Goal: Task Accomplishment & Management: Manage account settings

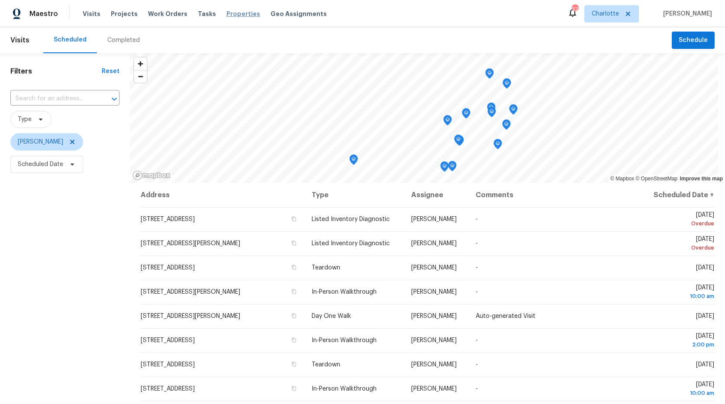
click at [229, 14] on span "Properties" at bounding box center [243, 14] width 34 height 9
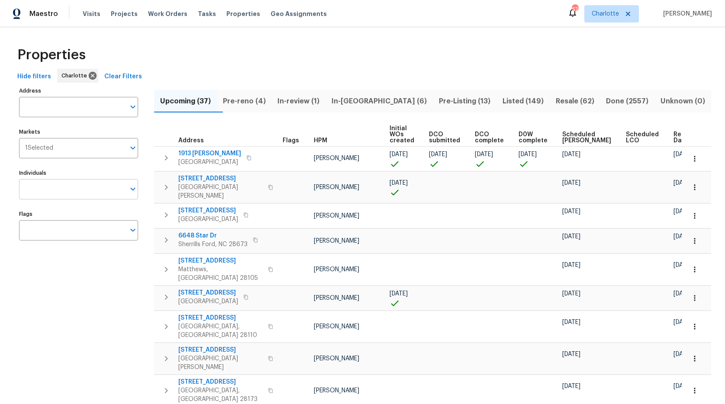
click at [61, 184] on input "Individuals" at bounding box center [72, 189] width 106 height 20
type input "[PERSON_NAME]"
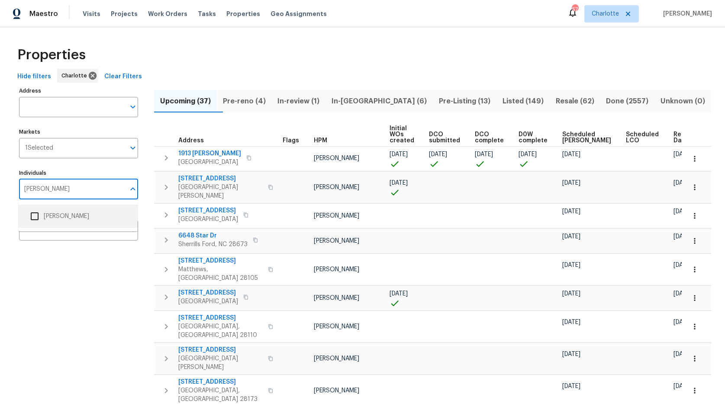
click at [61, 219] on li "[PERSON_NAME]" at bounding box center [78, 216] width 105 height 18
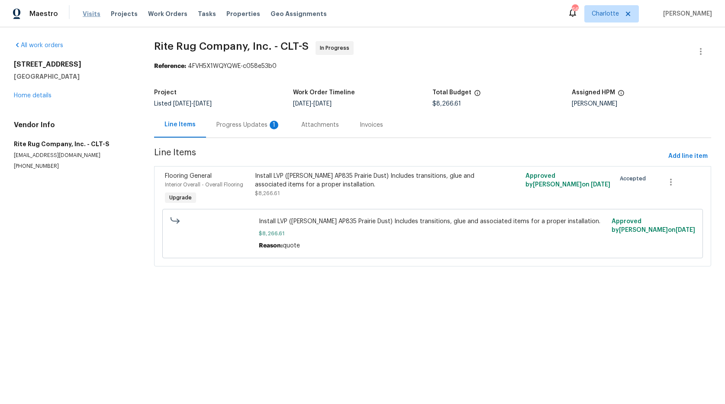
click at [88, 15] on span "Visits" at bounding box center [92, 14] width 18 height 9
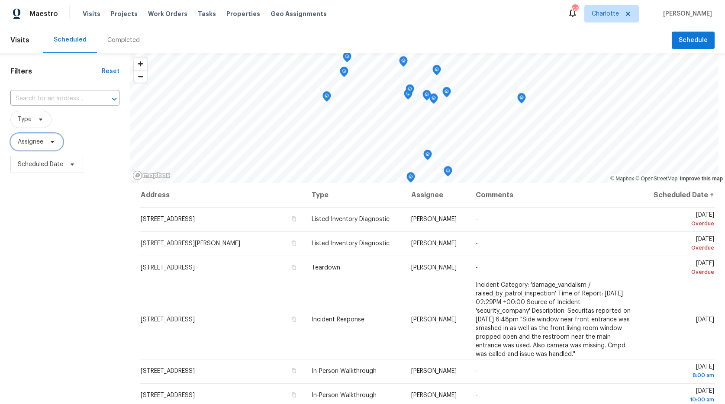
click at [26, 139] on span "Assignee" at bounding box center [31, 142] width 26 height 9
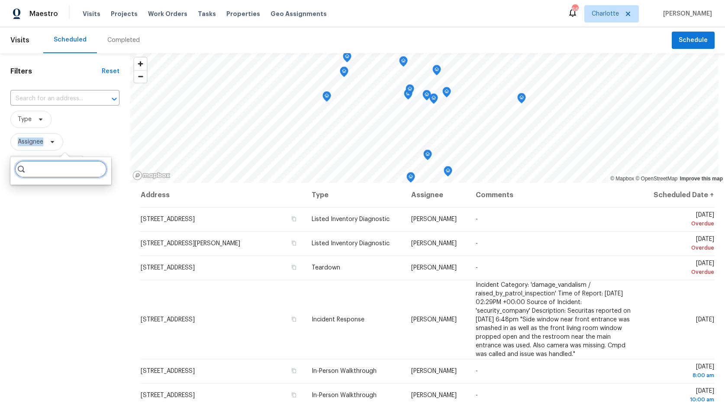
click at [38, 175] on input "search" at bounding box center [61, 169] width 92 height 17
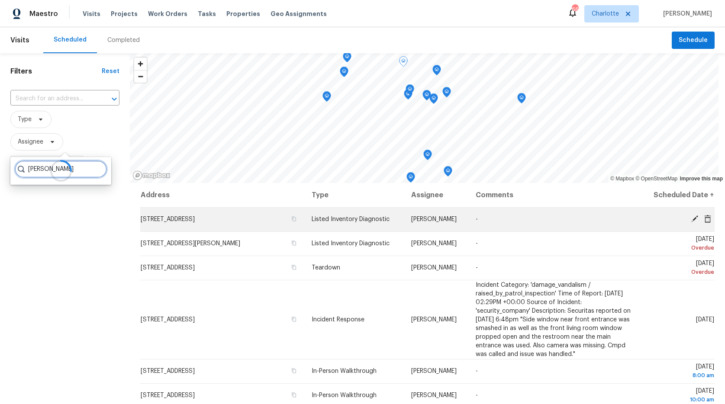
type input "greg"
click at [691, 219] on icon at bounding box center [694, 219] width 7 height 7
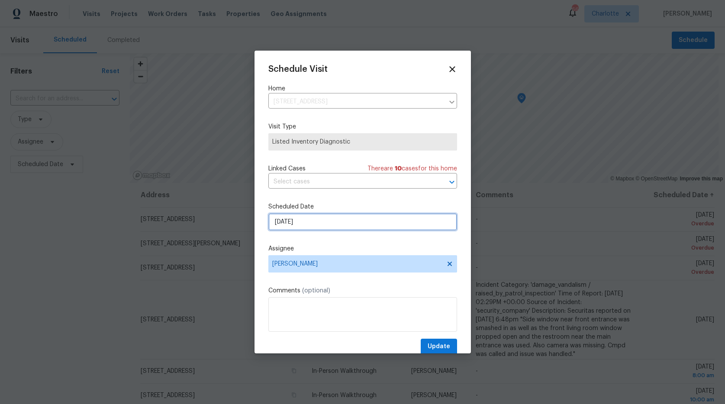
click at [319, 222] on input "8/27/2025" at bounding box center [362, 221] width 189 height 17
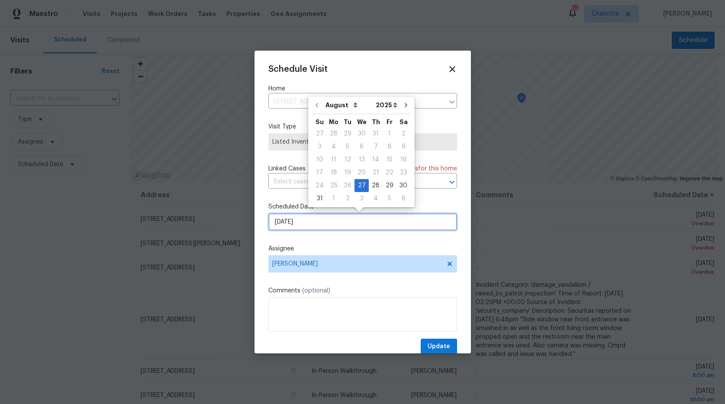
click at [319, 222] on input "8/27/2025" at bounding box center [362, 221] width 189 height 17
click at [358, 197] on div "3" at bounding box center [362, 199] width 14 height 12
type input "9/3/2025"
select select "8"
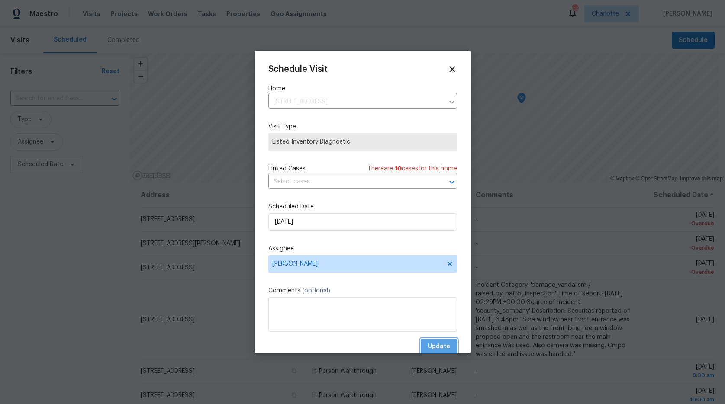
click at [445, 342] on button "Update" at bounding box center [439, 347] width 36 height 16
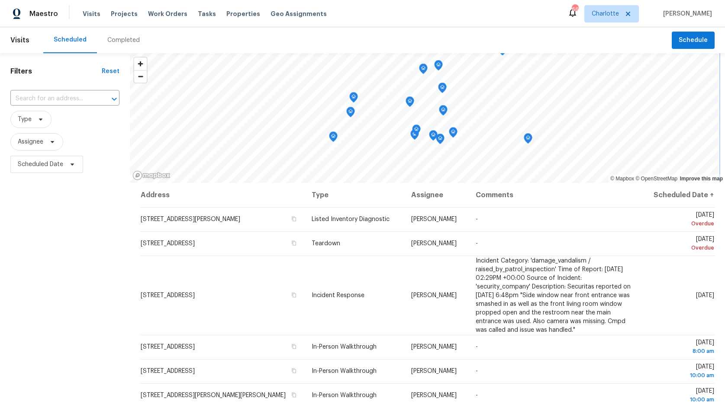
click at [438, 67] on icon "Map marker" at bounding box center [439, 66] width 8 height 10
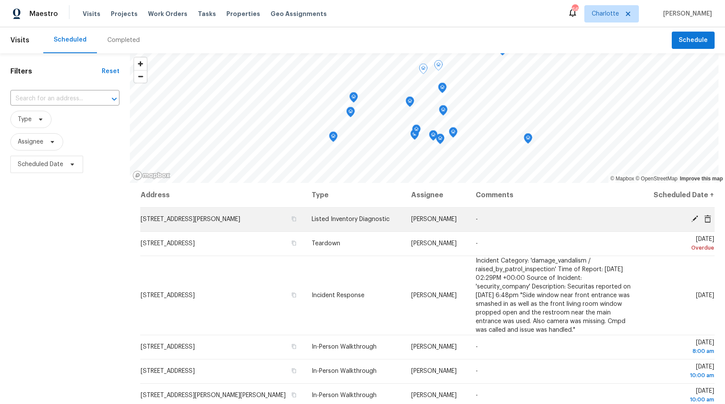
click at [691, 217] on icon at bounding box center [695, 219] width 8 height 8
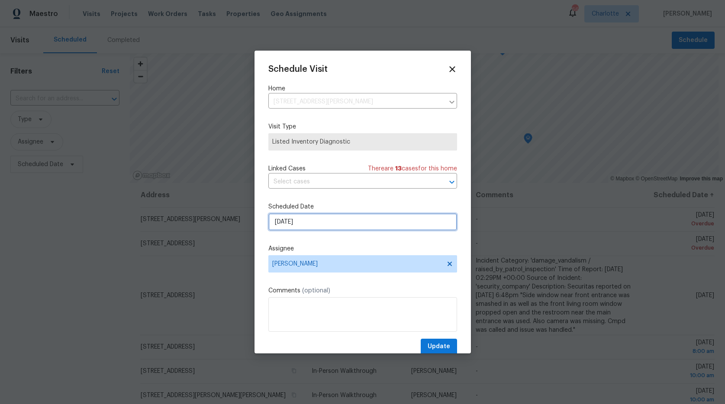
click at [311, 222] on input "8/29/2025" at bounding box center [362, 221] width 189 height 17
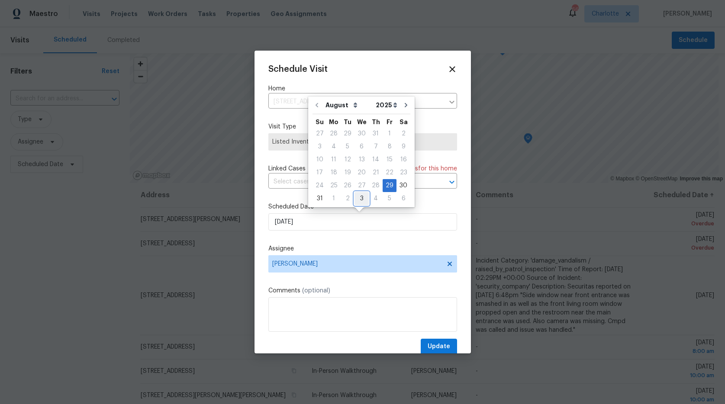
click at [361, 200] on div "3" at bounding box center [362, 199] width 14 height 12
type input "9/3/2025"
select select "8"
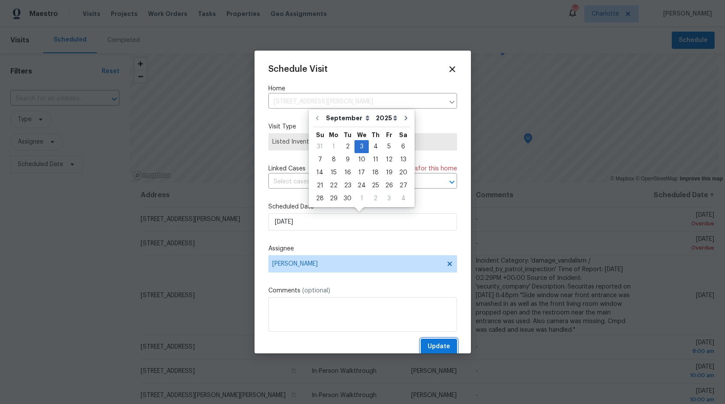
click at [432, 342] on span "Update" at bounding box center [439, 347] width 23 height 11
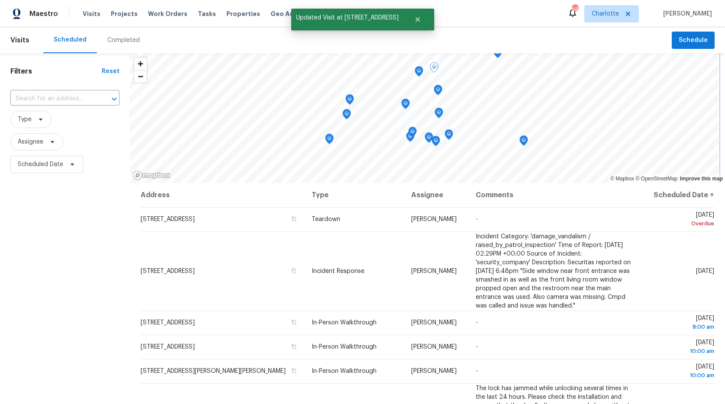
click at [347, 115] on icon "Map marker" at bounding box center [347, 115] width 8 height 10
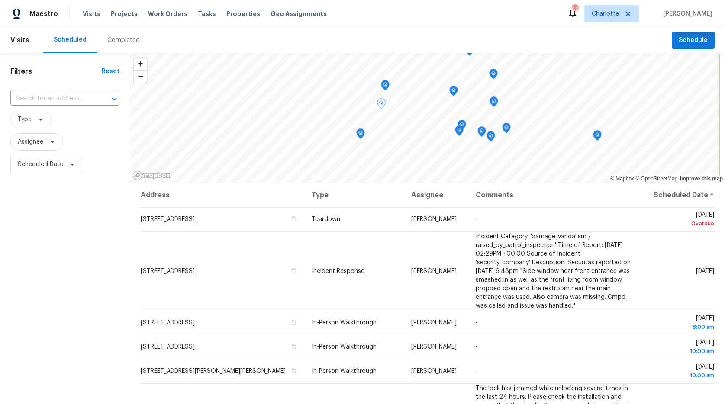
click at [388, 84] on icon "Map marker" at bounding box center [385, 84] width 4 height 2
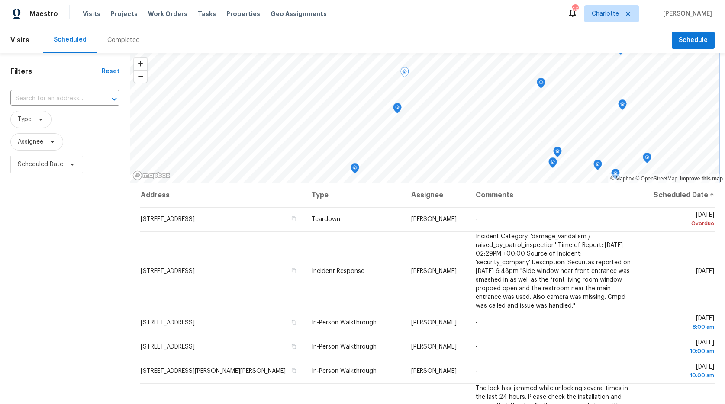
click at [406, 72] on icon "Map marker" at bounding box center [405, 73] width 8 height 10
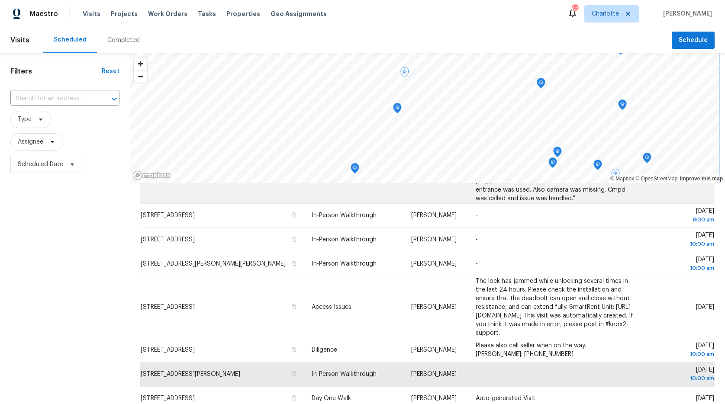
scroll to position [114, 0]
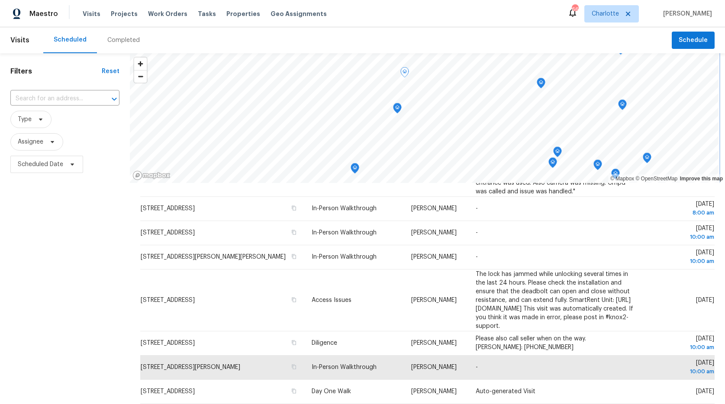
click at [543, 85] on icon "Map marker" at bounding box center [541, 83] width 8 height 10
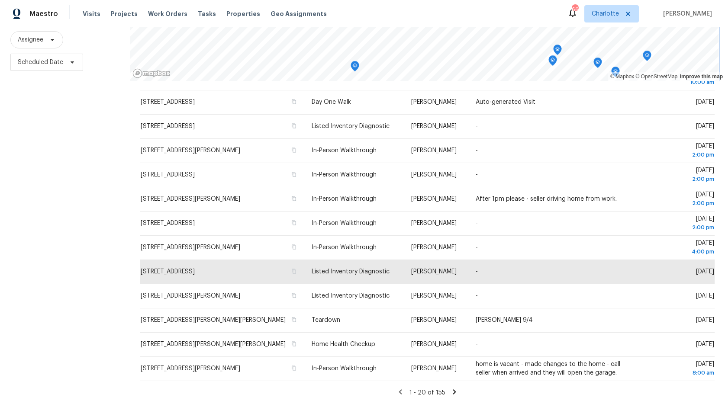
scroll to position [109, 0]
click at [453, 390] on icon at bounding box center [454, 392] width 3 height 5
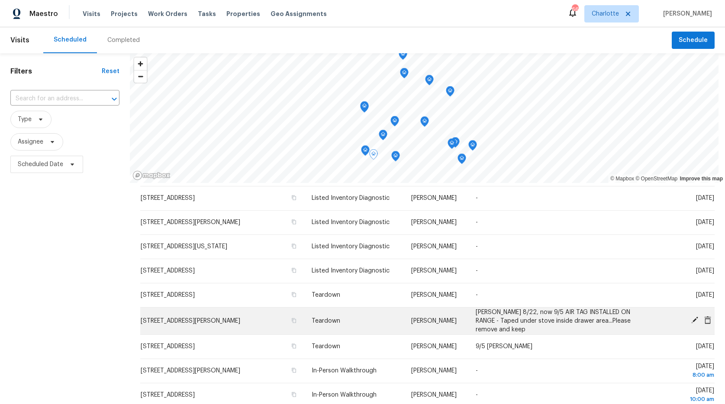
scroll to position [0, 0]
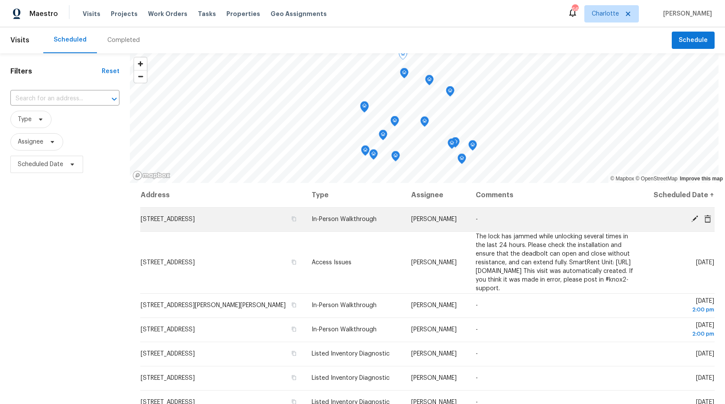
click at [231, 207] on td "[STREET_ADDRESS]" at bounding box center [222, 219] width 165 height 24
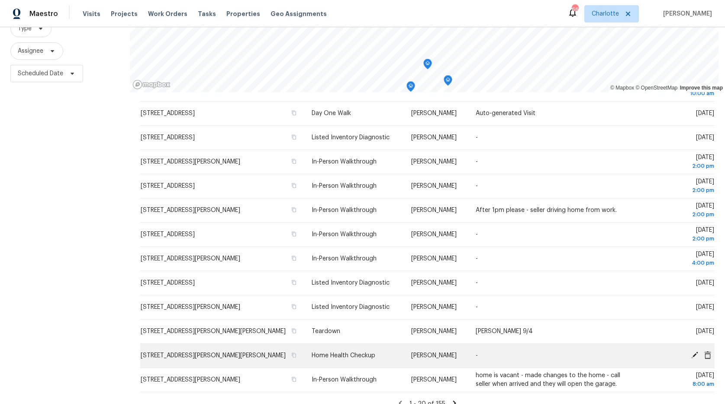
scroll to position [109, 0]
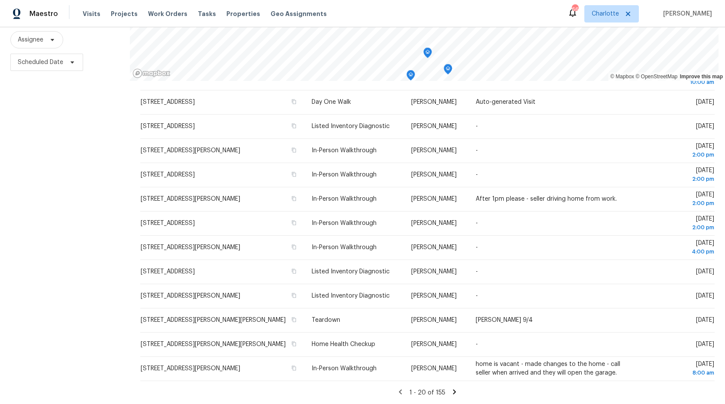
click at [453, 390] on icon at bounding box center [454, 392] width 3 height 5
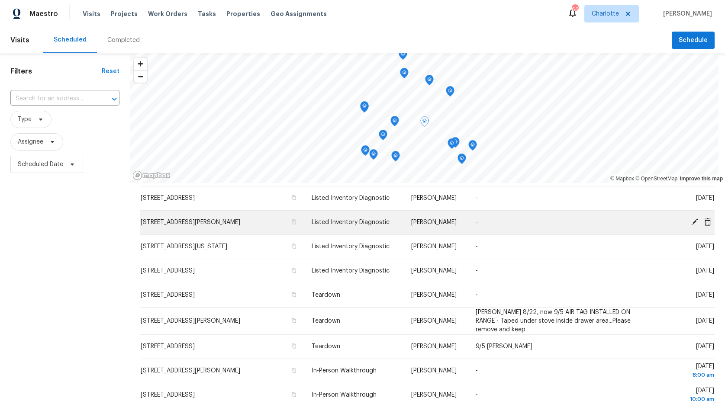
scroll to position [253, 0]
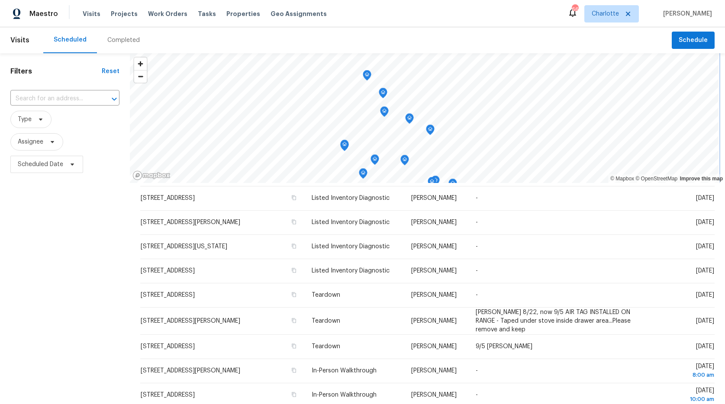
click at [371, 78] on icon "Map marker" at bounding box center [367, 75] width 9 height 11
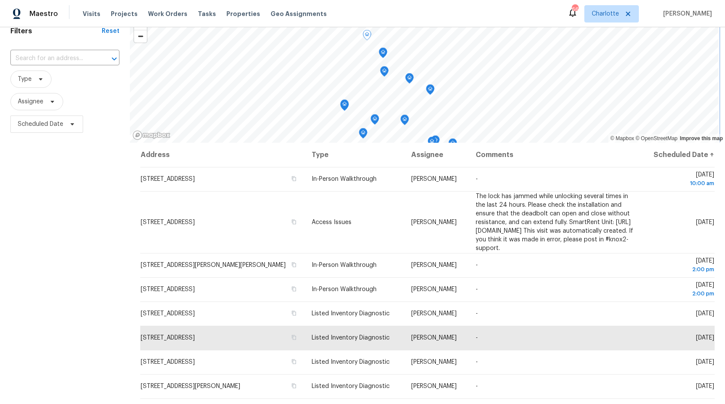
scroll to position [109, 0]
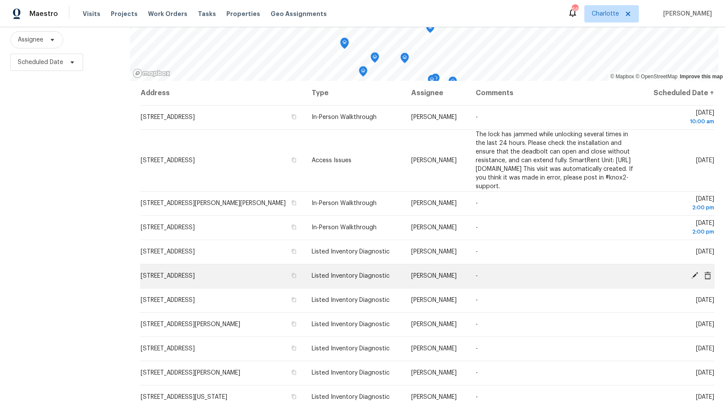
click at [691, 272] on icon at bounding box center [694, 275] width 7 height 7
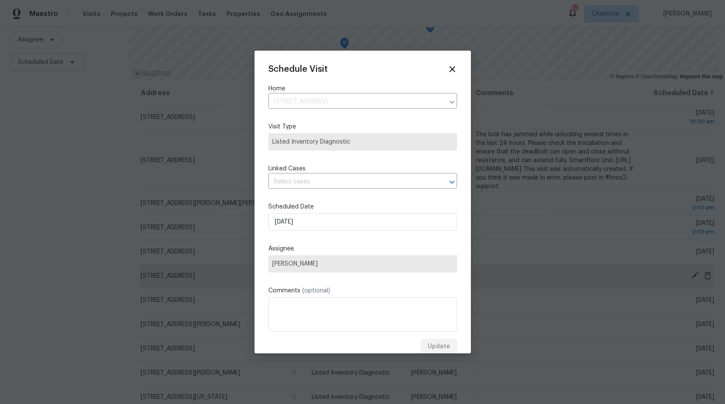
click at [684, 268] on div at bounding box center [362, 202] width 725 height 404
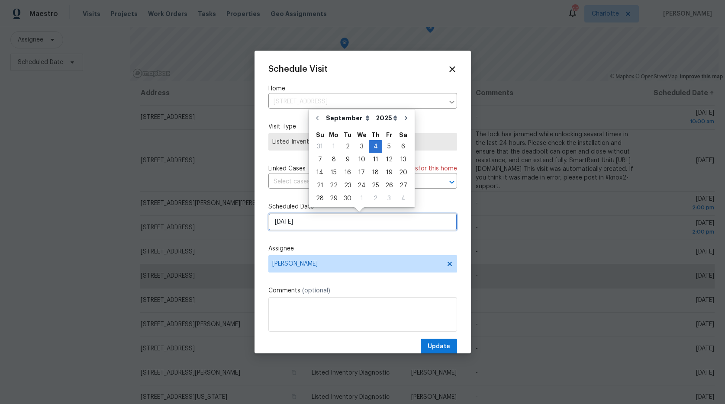
click at [318, 229] on input "[DATE]" at bounding box center [362, 221] width 189 height 17
click at [387, 149] on div "5" at bounding box center [389, 147] width 14 height 12
type input "[DATE]"
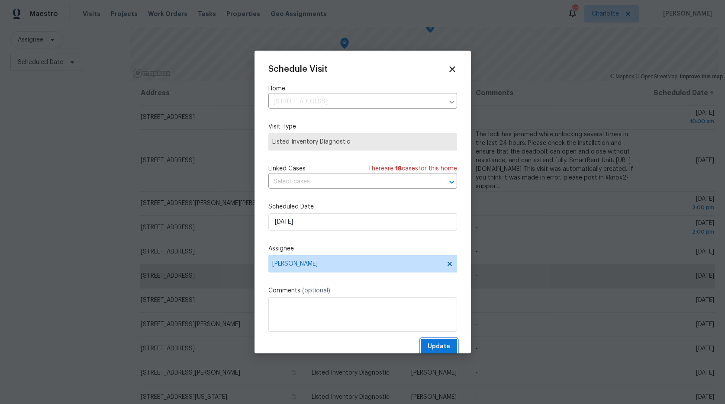
click at [442, 342] on span "Update" at bounding box center [439, 347] width 23 height 11
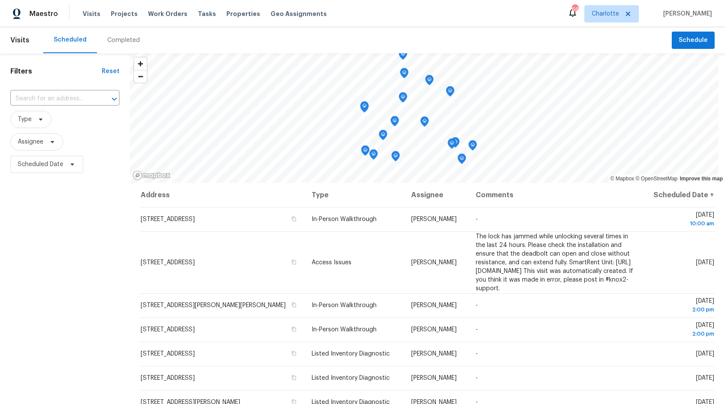
click at [404, 72] on icon "Map marker" at bounding box center [404, 73] width 8 height 10
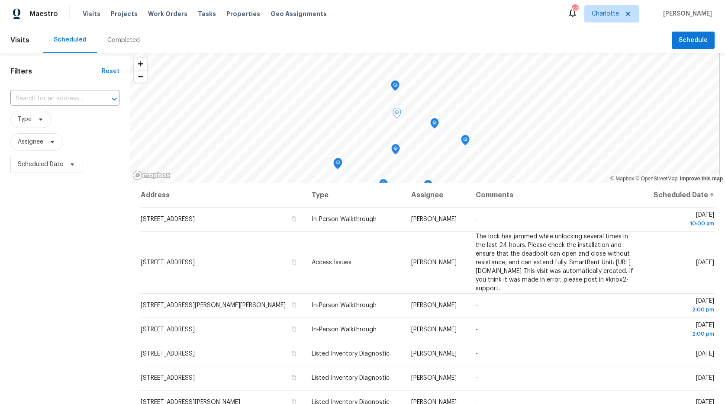
click at [396, 86] on icon "Map marker" at bounding box center [395, 85] width 3 height 2
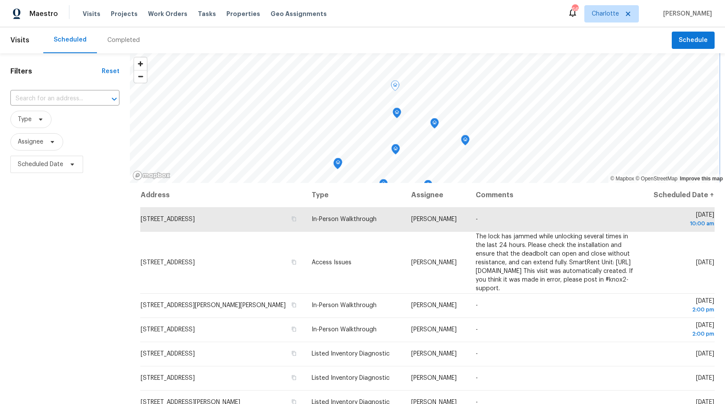
click at [396, 86] on icon "Map marker" at bounding box center [395, 85] width 3 height 2
click at [43, 143] on span "Assignee" at bounding box center [31, 142] width 26 height 9
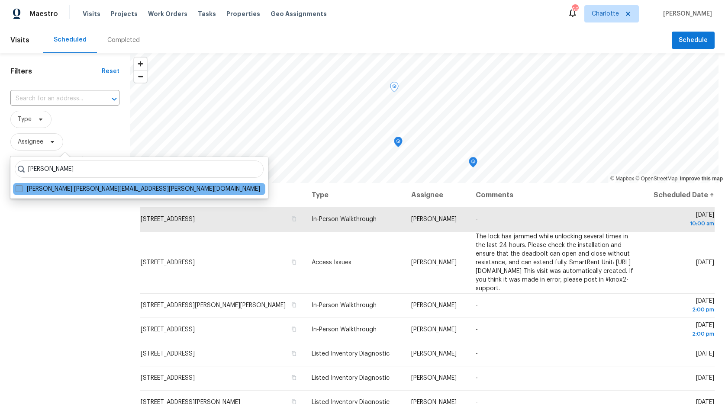
type input "[PERSON_NAME]"
click at [19, 189] on span at bounding box center [19, 188] width 7 height 7
click at [19, 189] on input "[PERSON_NAME] [PERSON_NAME][EMAIL_ADDRESS][PERSON_NAME][DOMAIN_NAME]" at bounding box center [19, 188] width 6 height 6
checkbox input "true"
